Goal: Find specific page/section: Find specific page/section

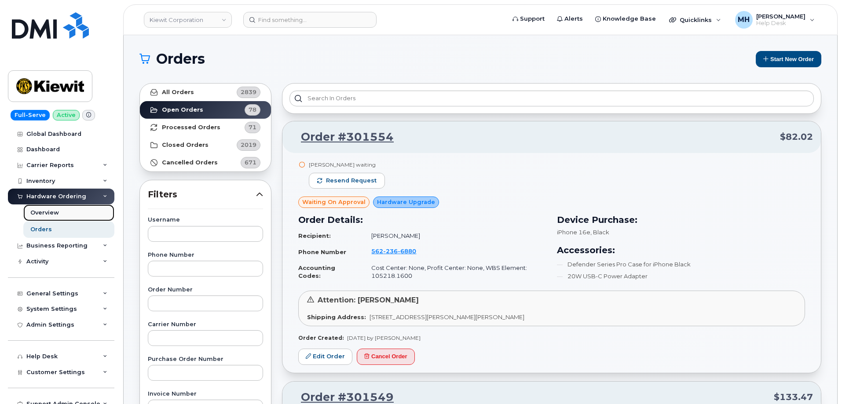
click at [63, 220] on link "Overview" at bounding box center [68, 213] width 91 height 17
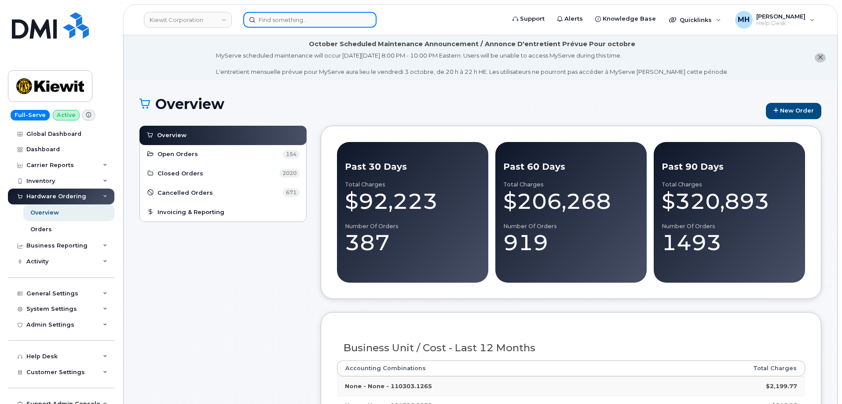
click at [353, 21] on input at bounding box center [309, 20] width 133 height 16
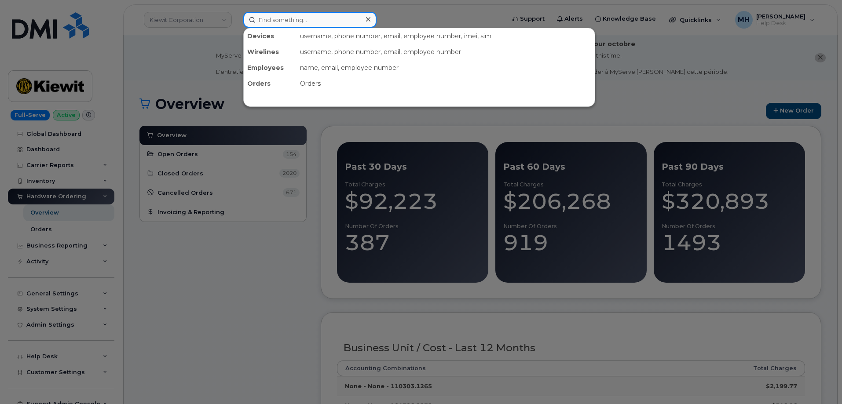
paste input "281-636-0077"
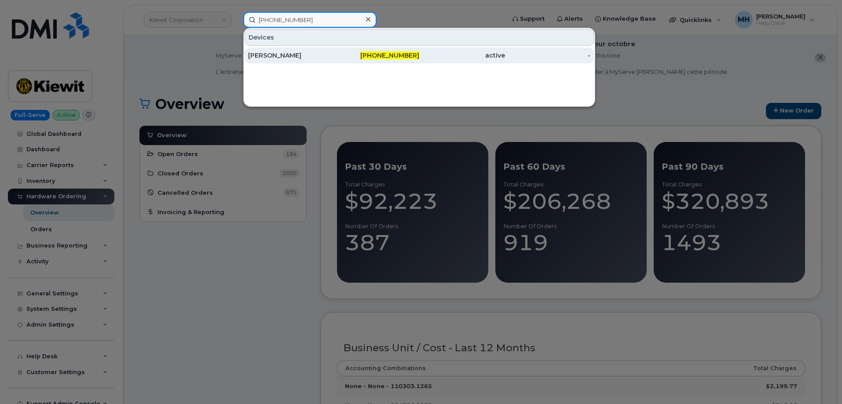
type input "281-636-0077"
click at [312, 56] on div "DAVID COCHRAN" at bounding box center [291, 55] width 86 height 9
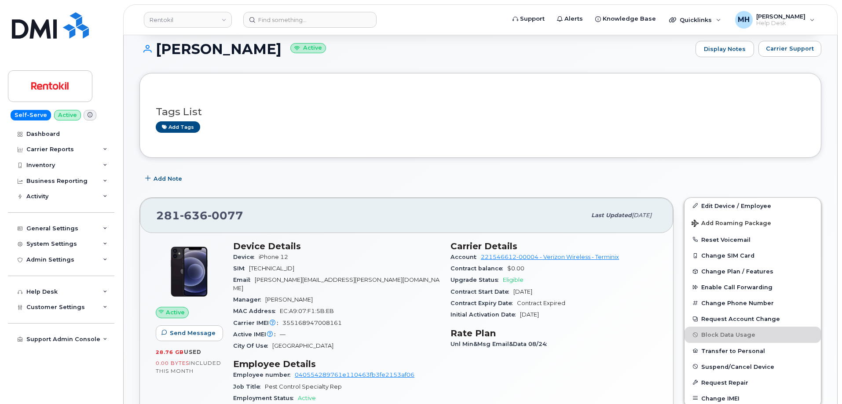
scroll to position [132, 0]
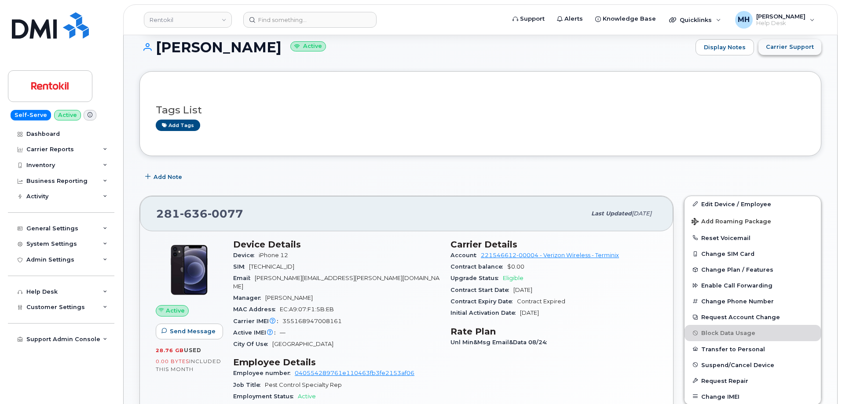
click at [791, 54] on button "Carrier Support" at bounding box center [790, 47] width 63 height 16
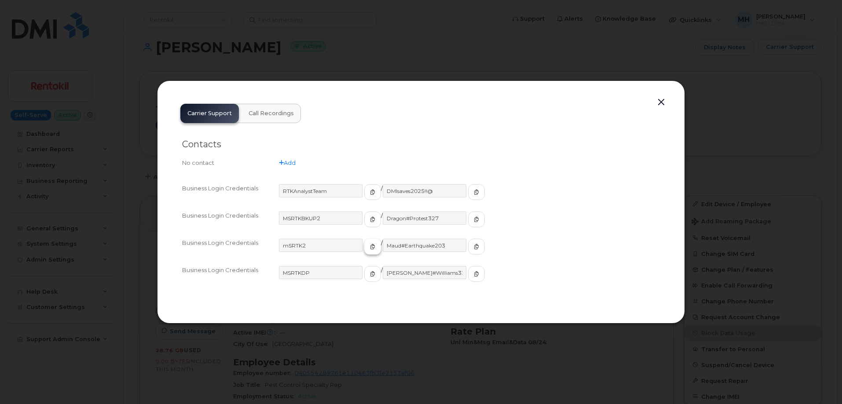
click at [369, 247] on span "button" at bounding box center [373, 247] width 8 height 8
click at [468, 244] on button "button" at bounding box center [476, 247] width 17 height 16
click at [395, 382] on div at bounding box center [421, 202] width 842 height 404
